Goal: Task Accomplishment & Management: Manage account settings

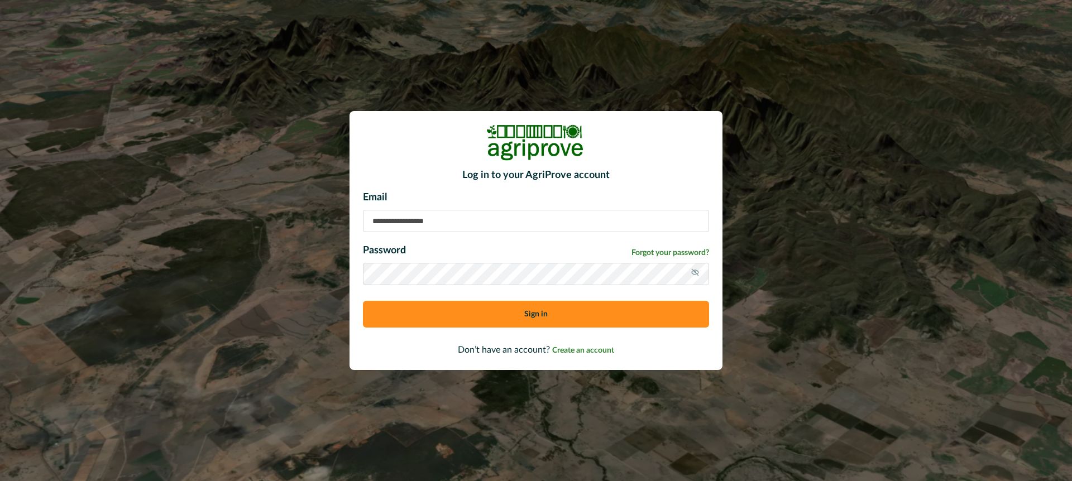
click at [391, 222] on input at bounding box center [536, 221] width 346 height 22
click at [406, 221] on input "**********" at bounding box center [536, 221] width 346 height 22
type input "**********"
click at [691, 269] on icon at bounding box center [695, 272] width 9 height 9
click at [463, 326] on button "Sign in" at bounding box center [536, 314] width 346 height 27
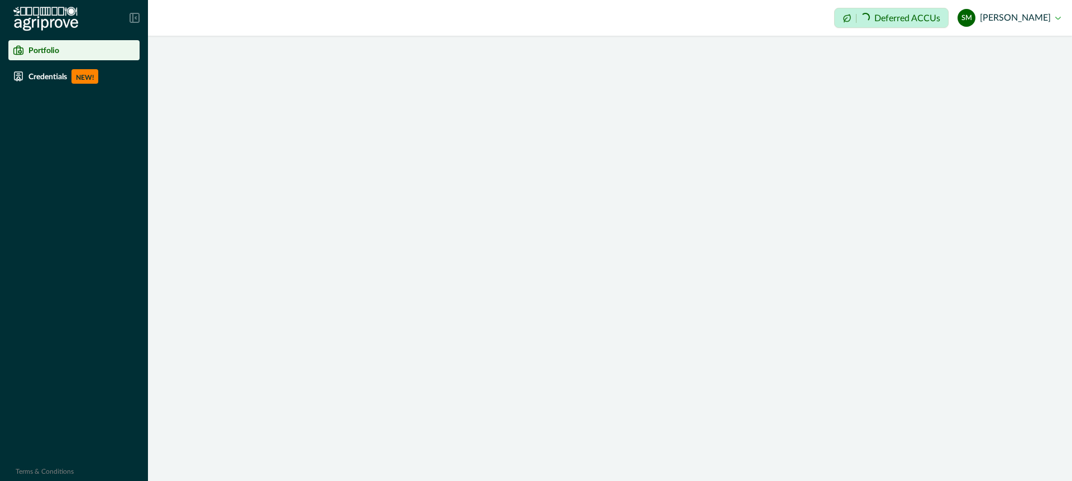
click at [462, 313] on div "Impersonation Mode Loading... Deferred ACCUs sm [PERSON_NAME] le moenic Sign out" at bounding box center [610, 240] width 924 height 481
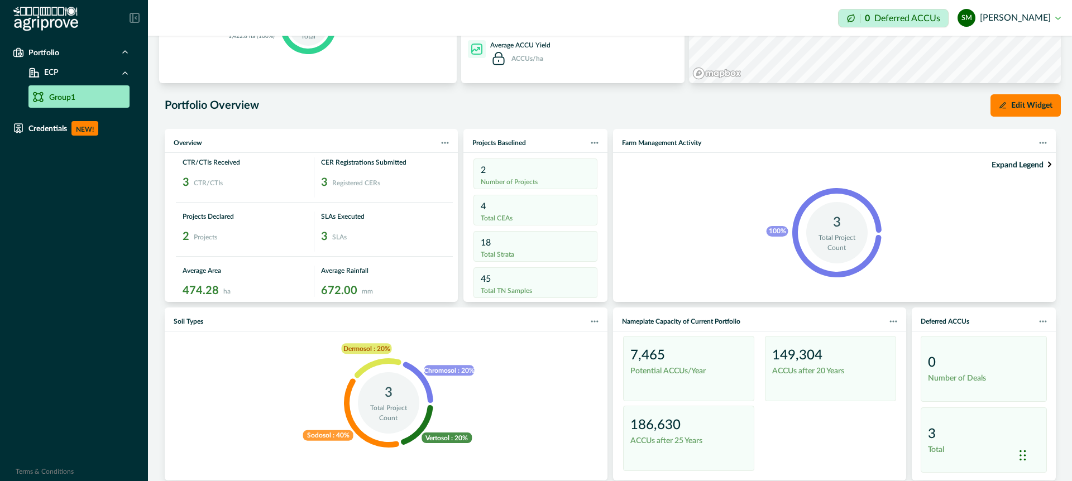
scroll to position [222, 0]
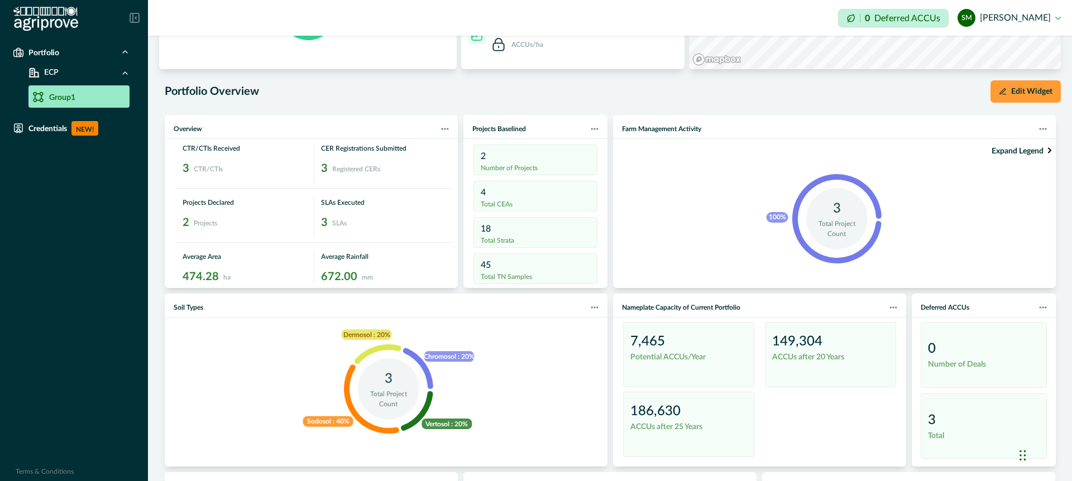
click at [1032, 95] on button "Edit Widget" at bounding box center [1026, 91] width 70 height 22
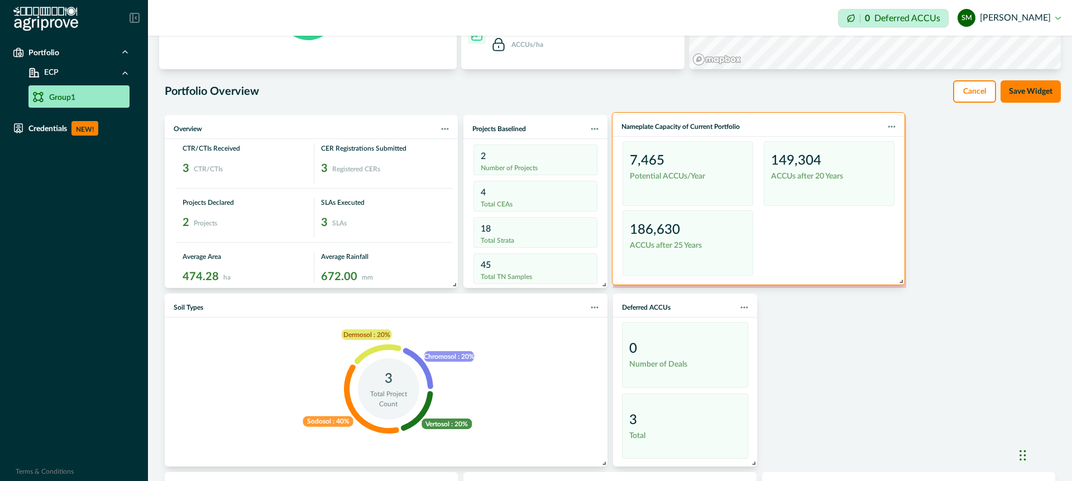
drag, startPoint x: 891, startPoint y: 304, endPoint x: 890, endPoint y: 123, distance: 181.5
click at [890, 123] on div "Nameplate Capacity of Current Portfolio" at bounding box center [759, 127] width 274 height 10
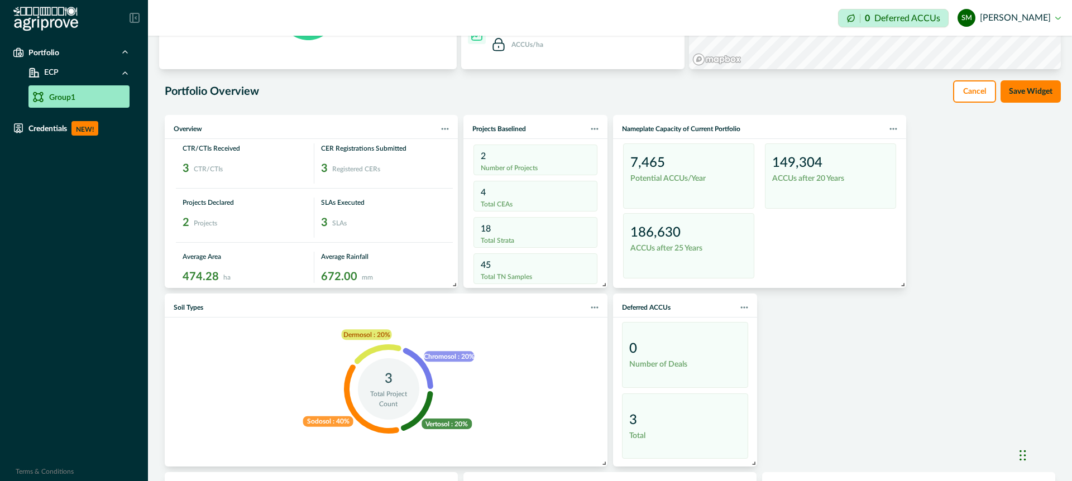
scroll to position [220, 0]
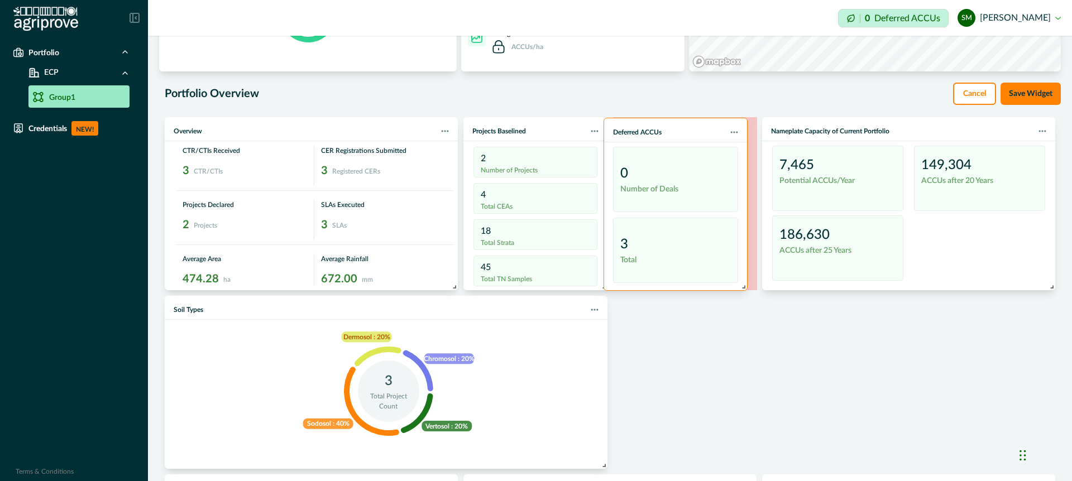
drag, startPoint x: 715, startPoint y: 303, endPoint x: 711, endPoint y: 125, distance: 178.2
click at [711, 125] on div "Deferred ACCUs" at bounding box center [675, 133] width 143 height 20
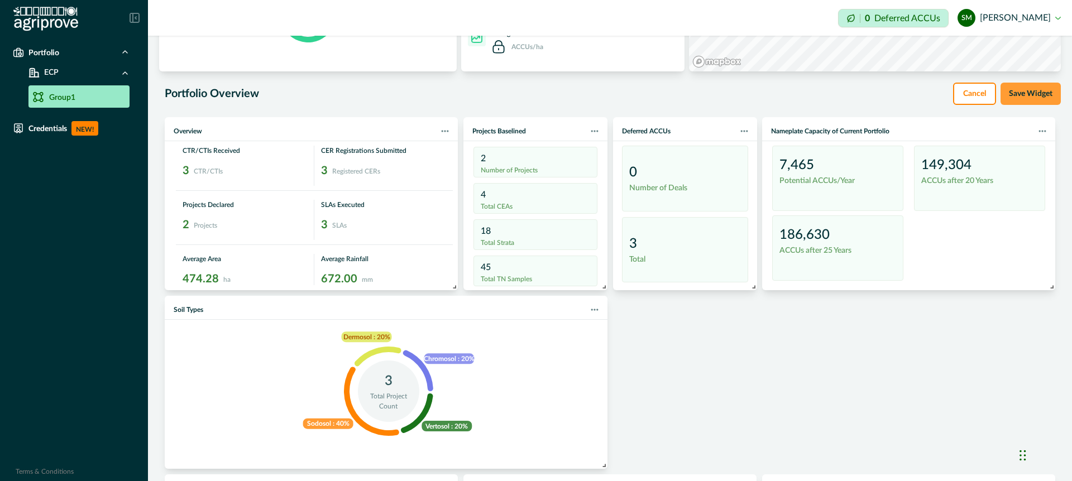
click at [1016, 93] on button "Save Widget" at bounding box center [1031, 94] width 60 height 22
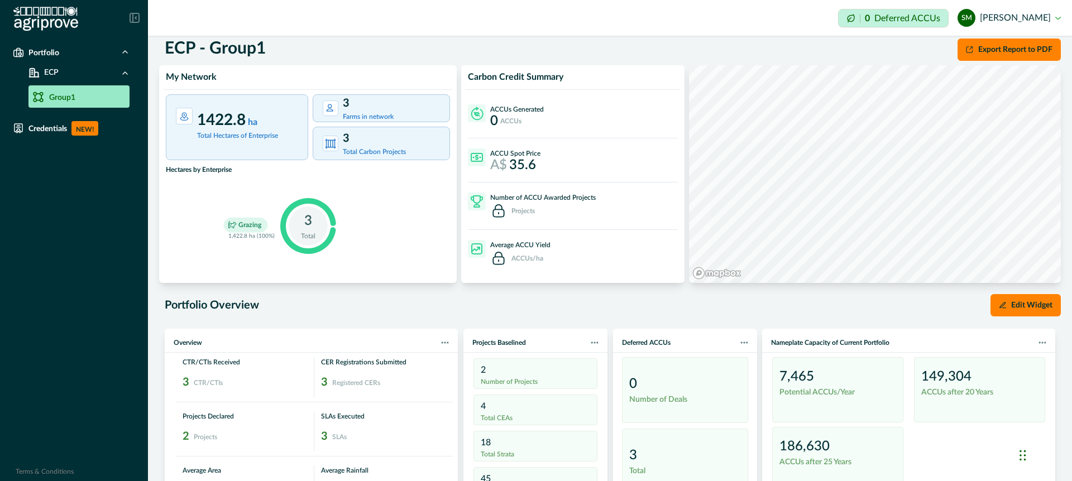
scroll to position [15, 0]
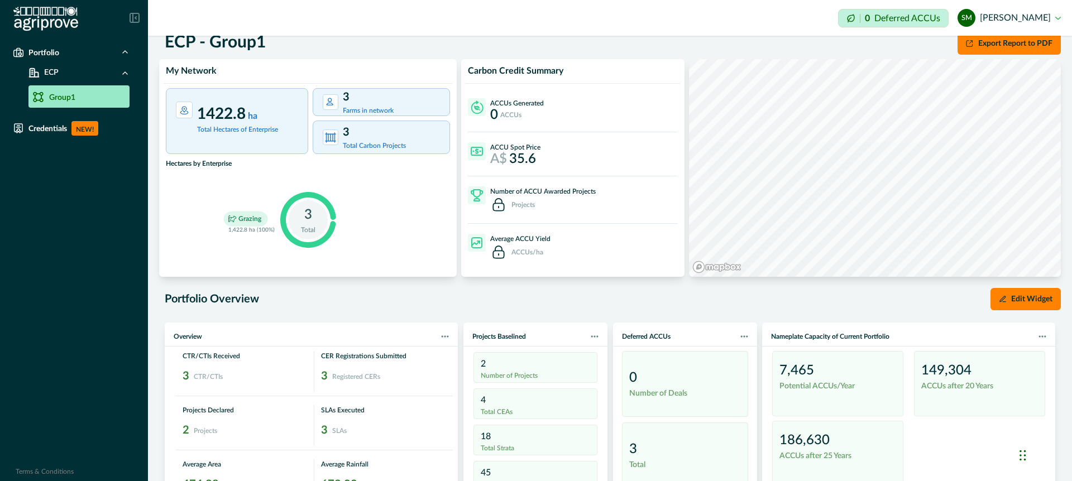
click at [1021, 457] on div "Chat Widget" at bounding box center [1044, 455] width 56 height 54
drag, startPoint x: 1024, startPoint y: 459, endPoint x: 22, endPoint y: 452, distance: 1001.9
click at [22, 452] on div "Chat Widget" at bounding box center [43, 445] width 56 height 54
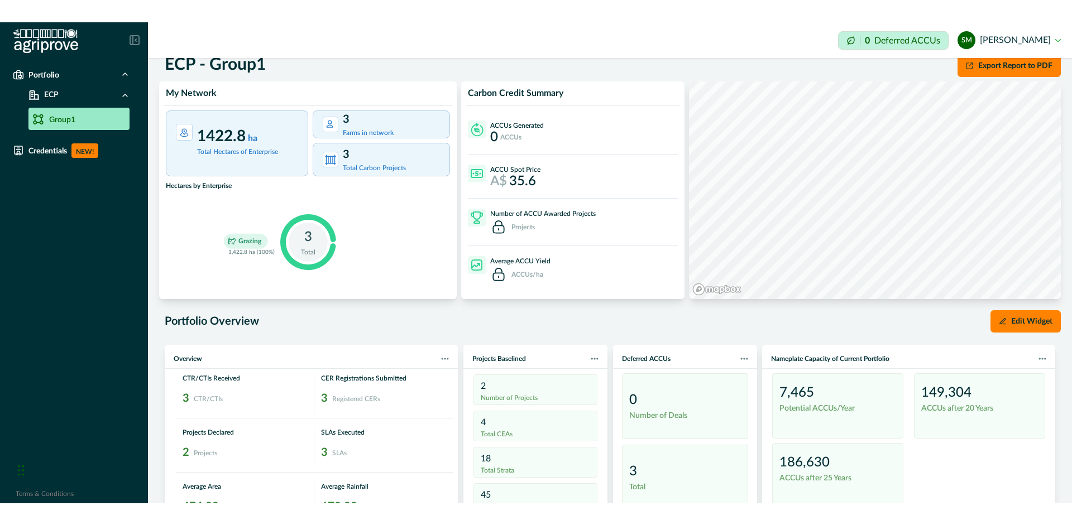
scroll to position [11, 0]
